Goal: Obtain resource: Download file/media

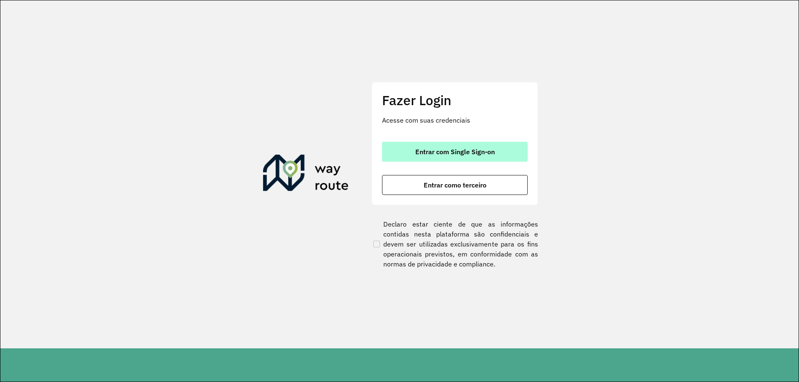
click at [429, 152] on span "Entrar com Single Sign-on" at bounding box center [454, 151] width 79 height 7
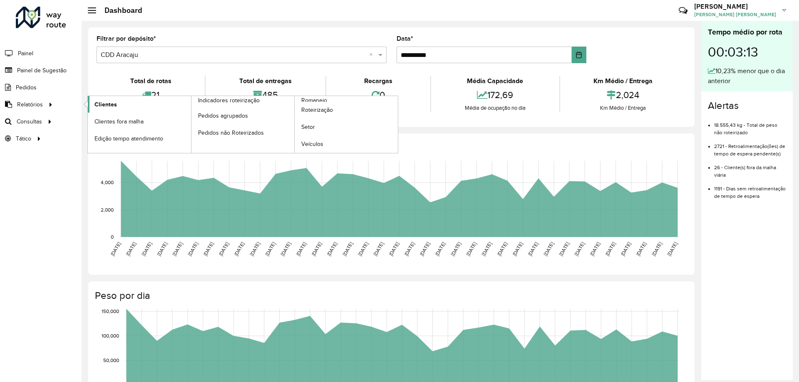
click at [131, 103] on link "Clientes" at bounding box center [139, 104] width 103 height 17
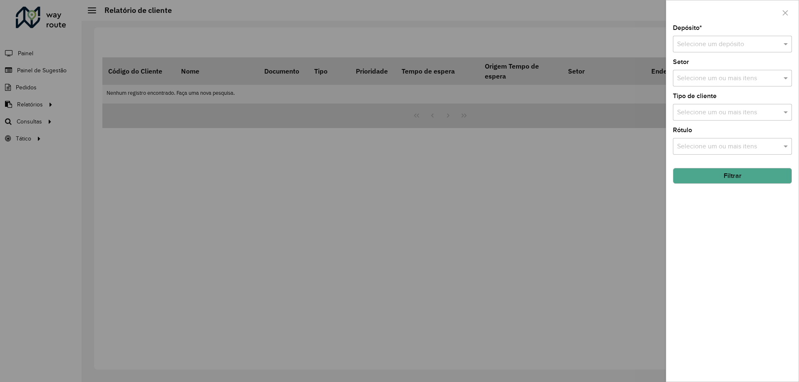
click at [727, 52] on div "Selecione um depósito" at bounding box center [732, 44] width 119 height 17
click at [696, 84] on span "CDD Aracaju" at bounding box center [694, 82] width 37 height 7
click at [732, 175] on button "Filtrar" at bounding box center [732, 176] width 119 height 16
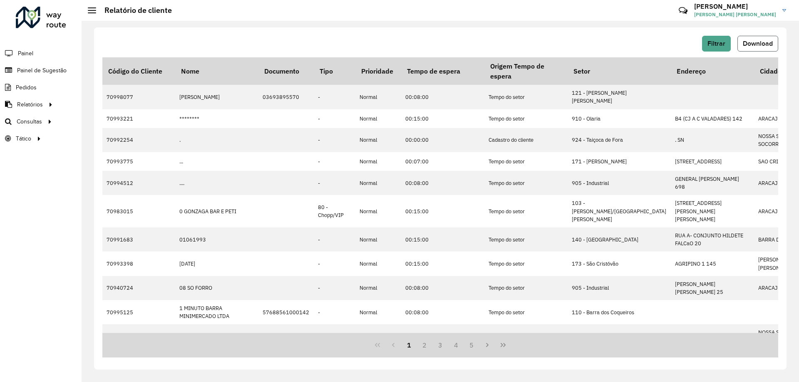
click at [765, 47] on span "Download" at bounding box center [757, 43] width 30 height 7
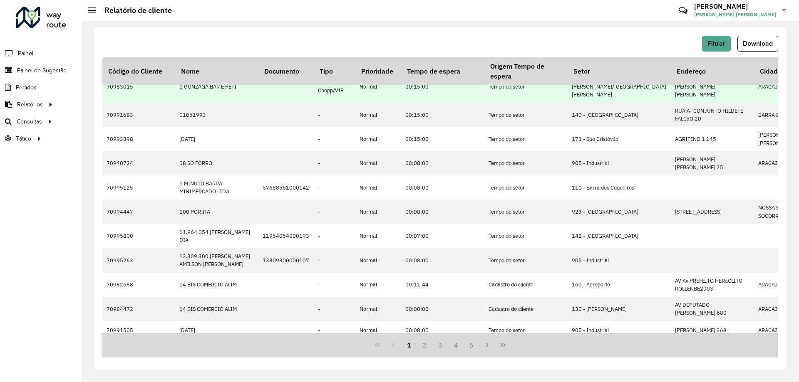
scroll to position [212, 0]
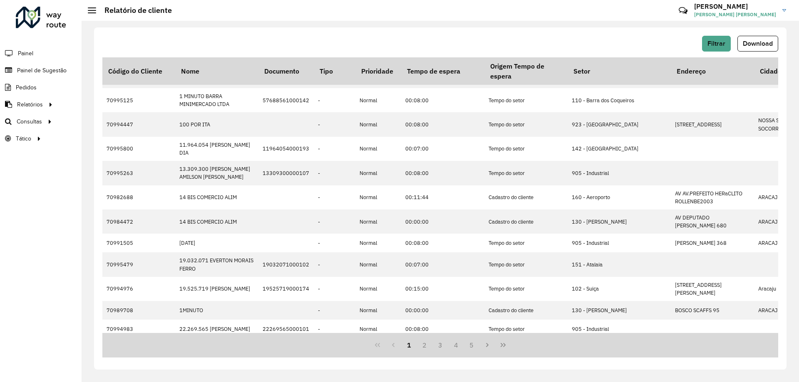
click at [783, 378] on div "Filtrar Download Código do Cliente Nome Documento Tipo Prioridade Tempo de espe…" at bounding box center [440, 201] width 717 height 361
click at [86, 192] on div "Filtrar Download Código do Cliente Nome Documento Tipo Prioridade Tempo de espe…" at bounding box center [440, 201] width 717 height 361
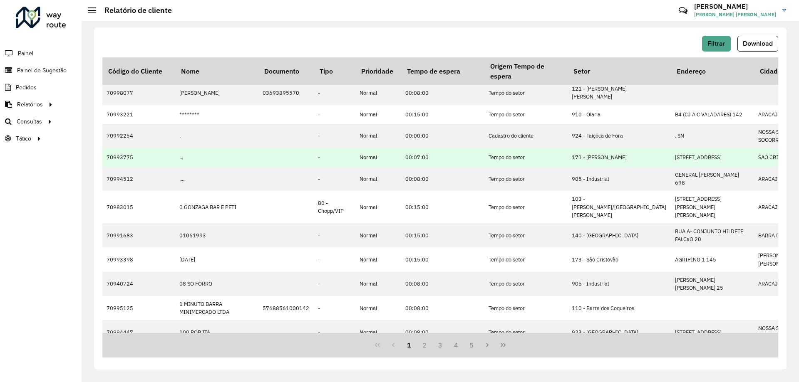
scroll to position [0, 0]
